Goal: Task Accomplishment & Management: Complete application form

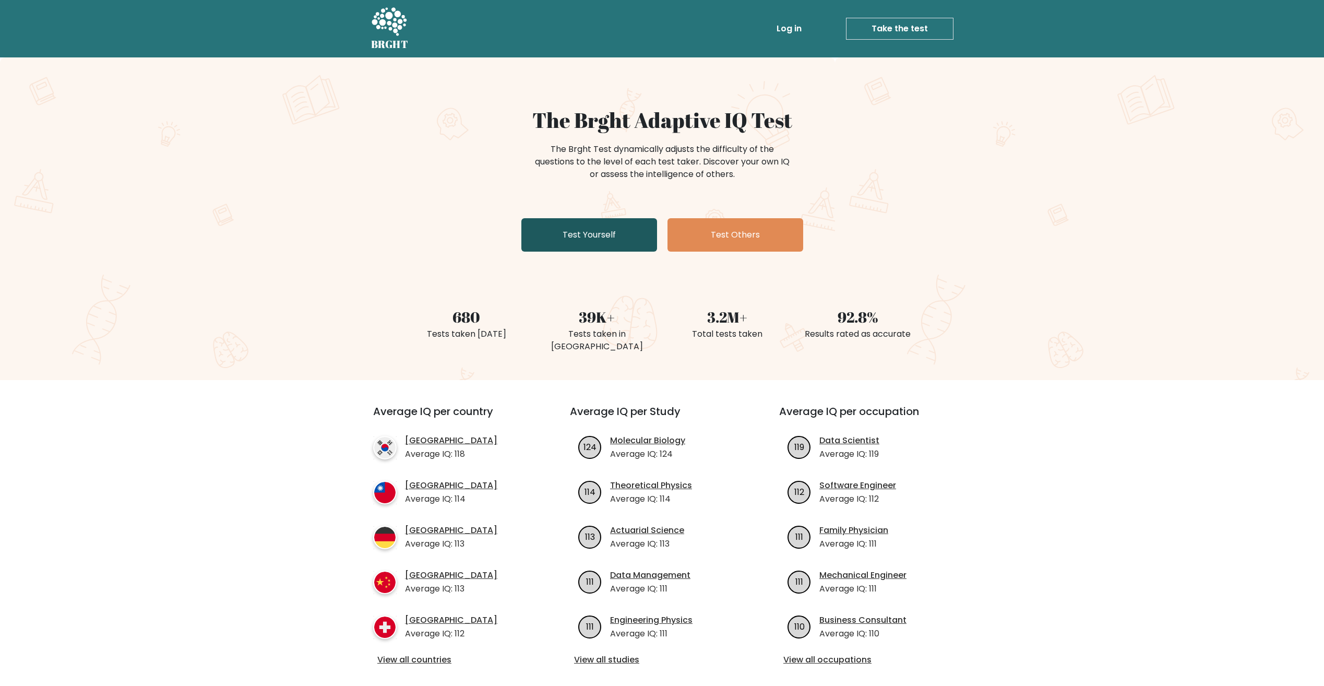
click at [635, 237] on link "Test Yourself" at bounding box center [589, 234] width 136 height 33
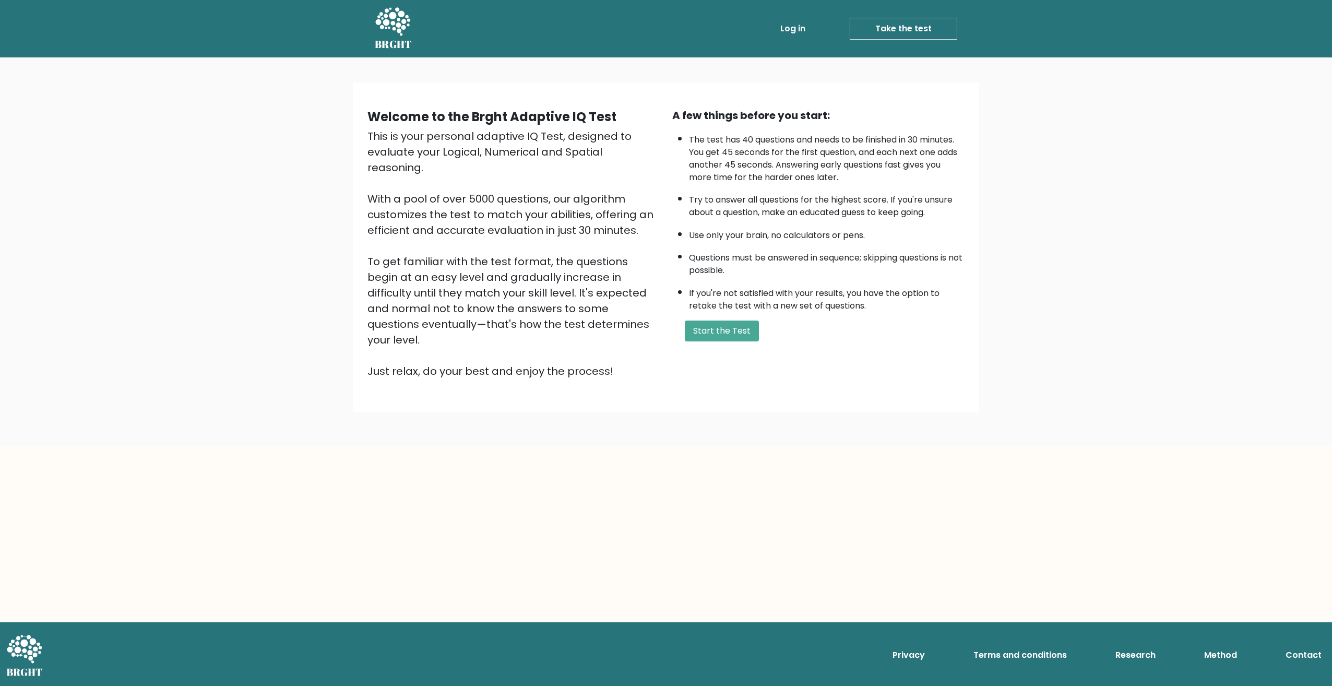
click at [718, 349] on div "Welcome to the Brght Adaptive IQ Test This is your personal adaptive IQ Test, d…" at bounding box center [666, 248] width 610 height 280
click at [716, 334] on button "Start the Test" at bounding box center [722, 331] width 74 height 21
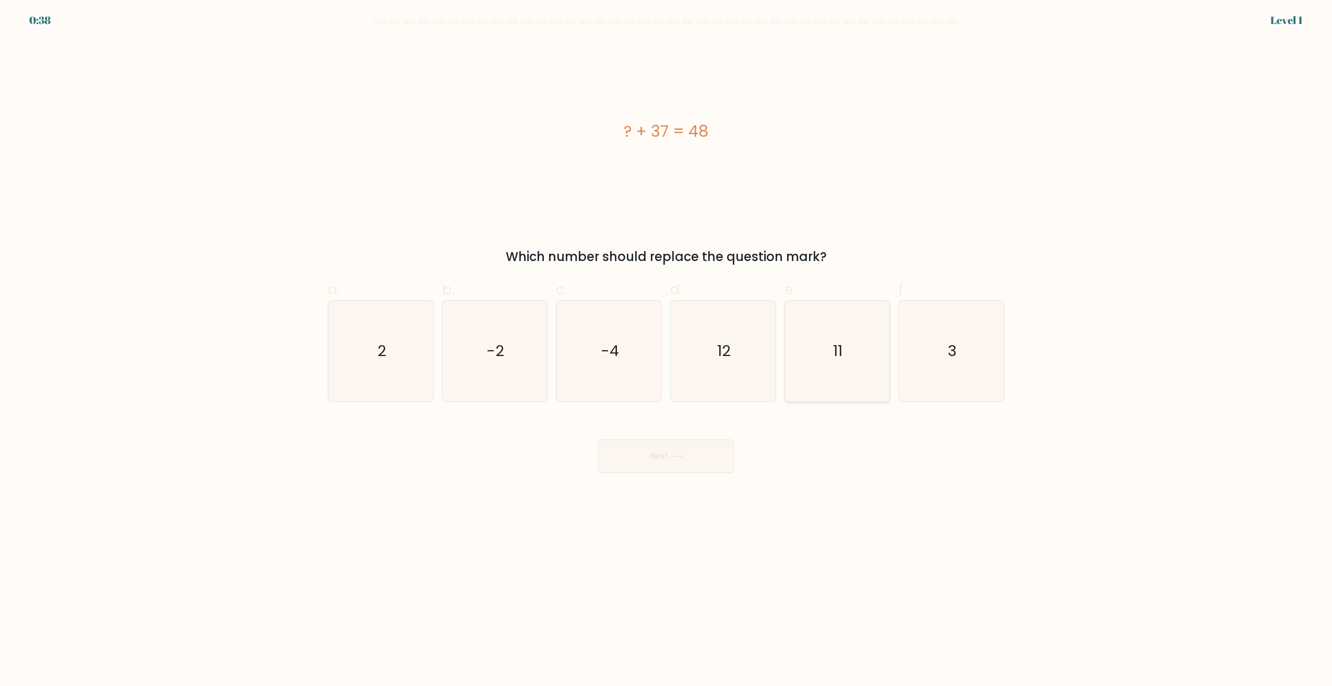
click at [841, 345] on text "11" at bounding box center [838, 351] width 9 height 21
click at [667, 345] on input "e. 11" at bounding box center [666, 346] width 1 height 7
radio input "true"
click at [679, 456] on icon at bounding box center [676, 457] width 14 height 6
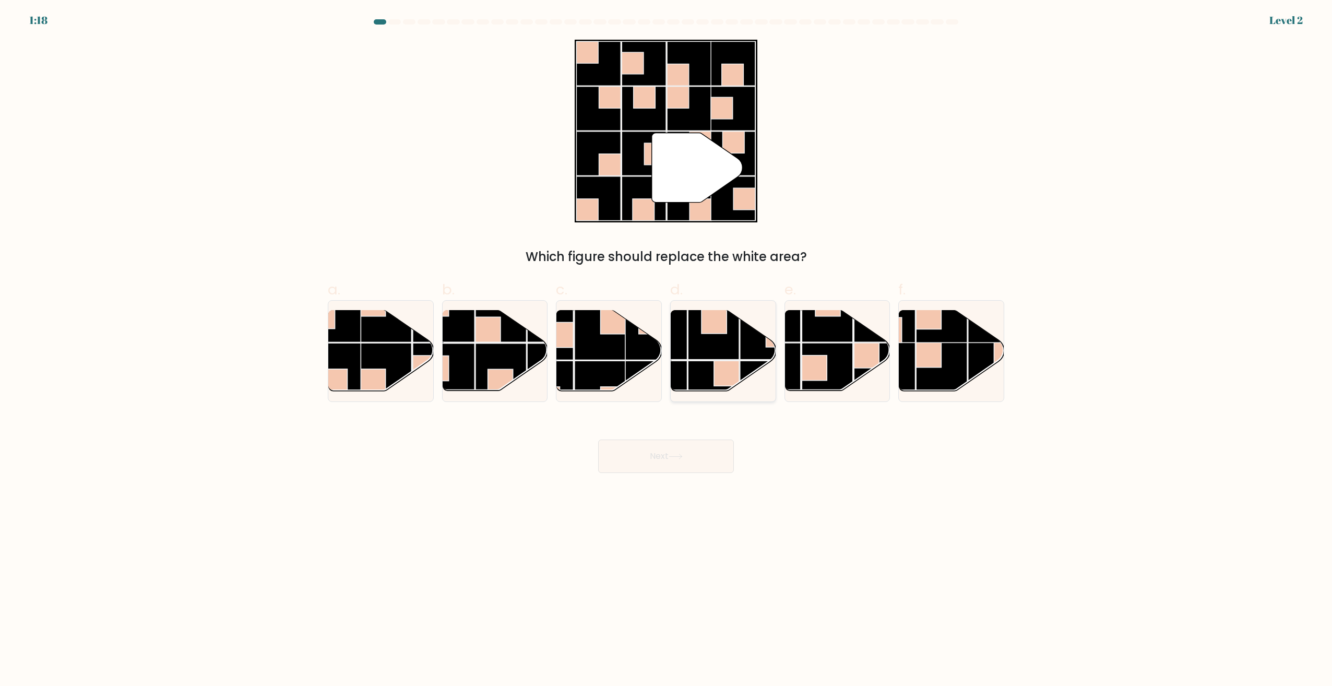
click at [730, 356] on rect at bounding box center [713, 334] width 51 height 51
click at [667, 350] on input "d." at bounding box center [666, 346] width 1 height 7
radio input "true"
drag, startPoint x: 853, startPoint y: 343, endPoint x: 820, endPoint y: 342, distance: 33.4
click at [848, 343] on rect at bounding box center [827, 368] width 51 height 51
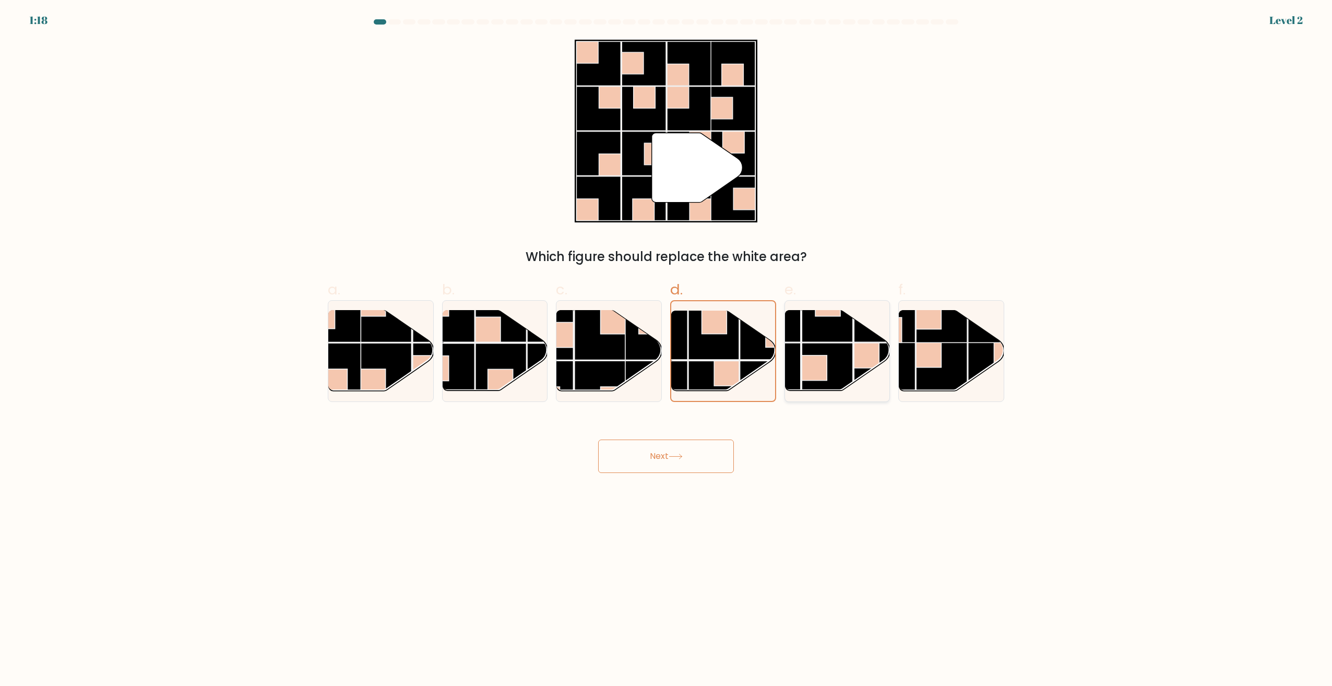
click at [667, 343] on input "e." at bounding box center [666, 346] width 1 height 7
radio input "true"
drag, startPoint x: 804, startPoint y: 344, endPoint x: 769, endPoint y: 349, distance: 35.4
click at [769, 349] on div "a. b. c. d." at bounding box center [666, 336] width 685 height 132
drag, startPoint x: 649, startPoint y: 450, endPoint x: 864, endPoint y: 487, distance: 217.6
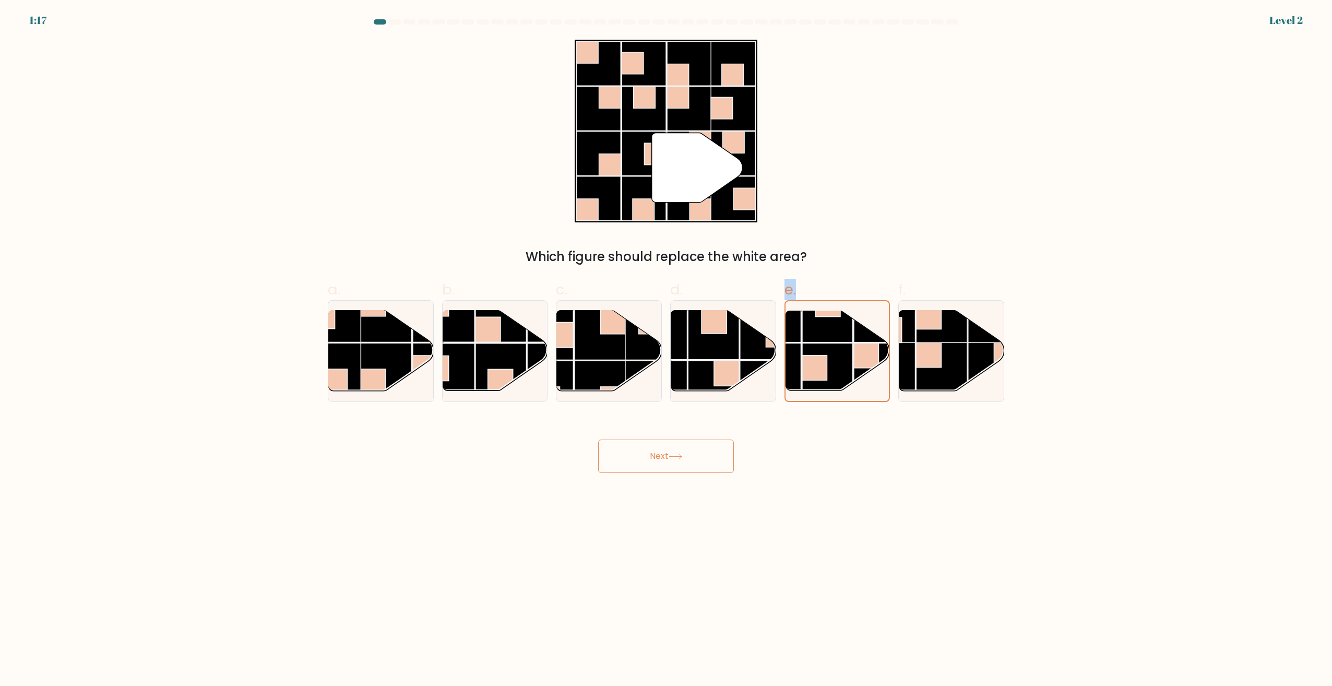
click at [864, 487] on body "1:17 Level 2" at bounding box center [666, 343] width 1332 height 686
drag, startPoint x: 678, startPoint y: 468, endPoint x: 974, endPoint y: 386, distance: 307.0
click at [991, 418] on div "Next" at bounding box center [666, 443] width 689 height 58
click at [393, 362] on rect at bounding box center [385, 368] width 51 height 51
click at [666, 350] on input "a." at bounding box center [666, 346] width 1 height 7
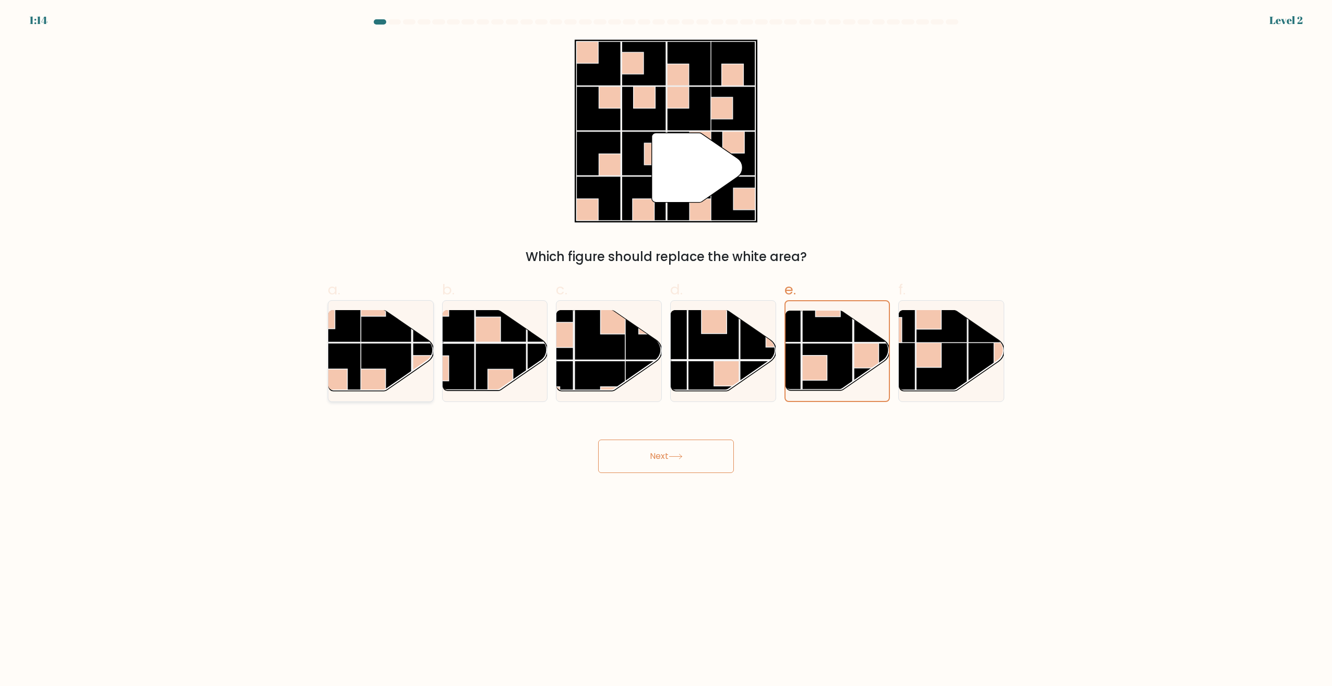
radio input "true"
click at [675, 459] on icon at bounding box center [676, 457] width 14 height 6
